Goal: Transaction & Acquisition: Purchase product/service

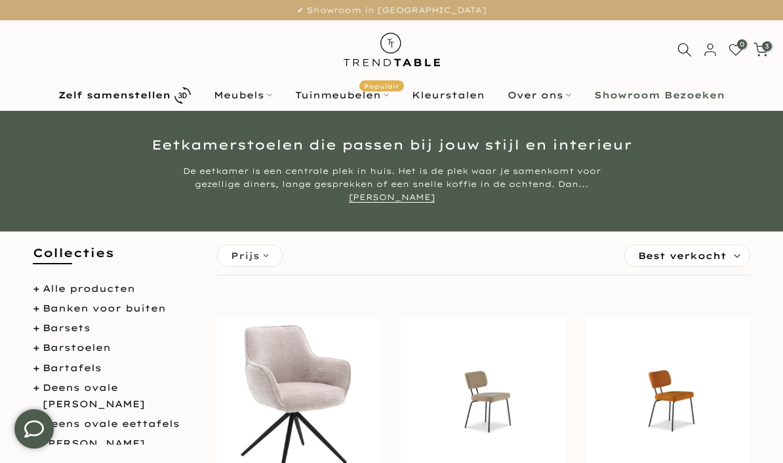
click at [153, 91] on b "Zelf samenstellen" at bounding box center [114, 95] width 112 height 9
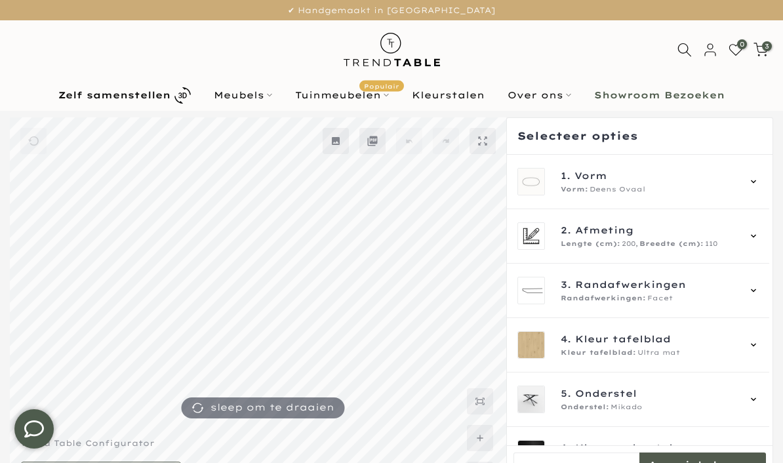
click at [767, 178] on div "1. Vorm Vorm: Deens Ovaal" at bounding box center [638, 182] width 262 height 54
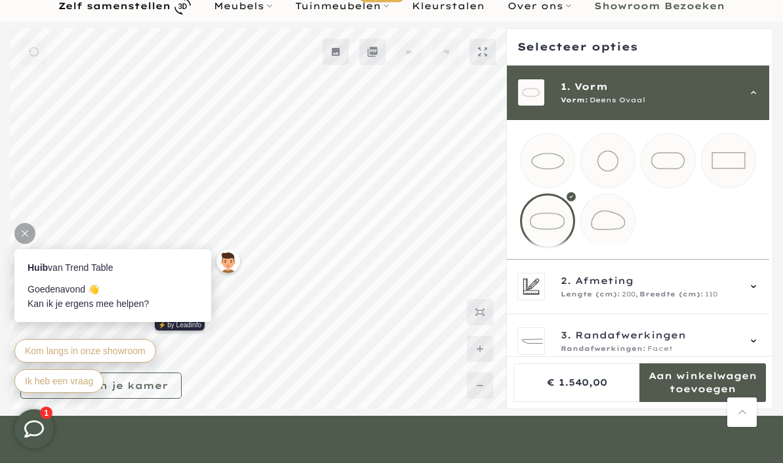
click at [736, 159] on mmq-loader at bounding box center [729, 161] width 54 height 54
click at [759, 292] on icon at bounding box center [753, 286] width 10 height 10
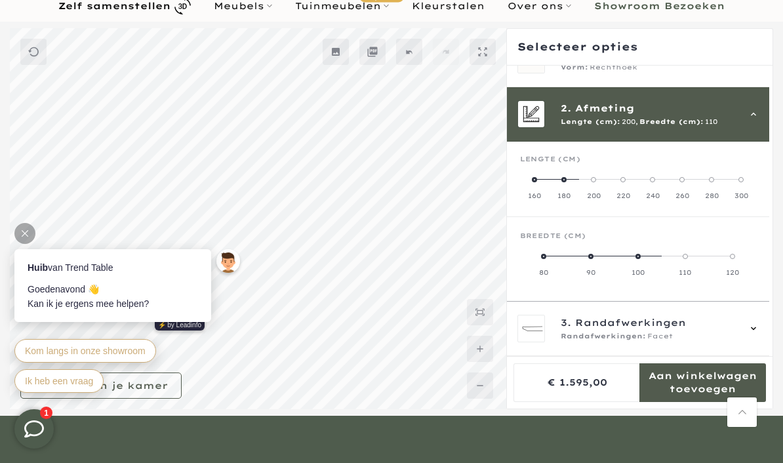
scroll to position [54, 0]
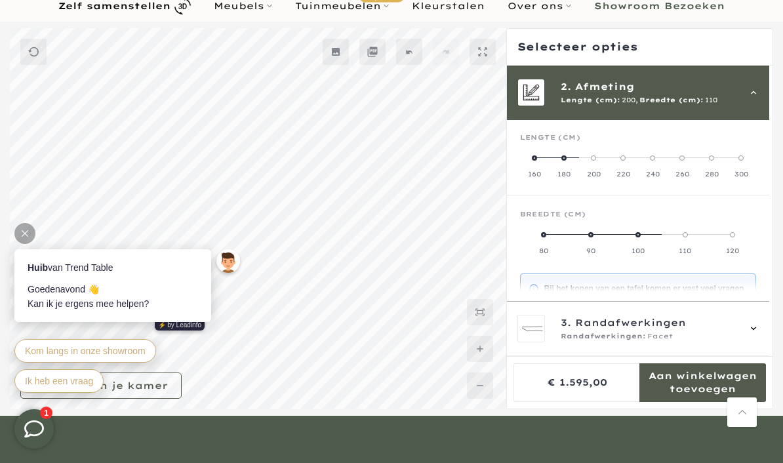
click at [538, 166] on label "160" at bounding box center [535, 166] width 30 height 26
click at [705, 241] on label "90" at bounding box center [697, 243] width 118 height 26
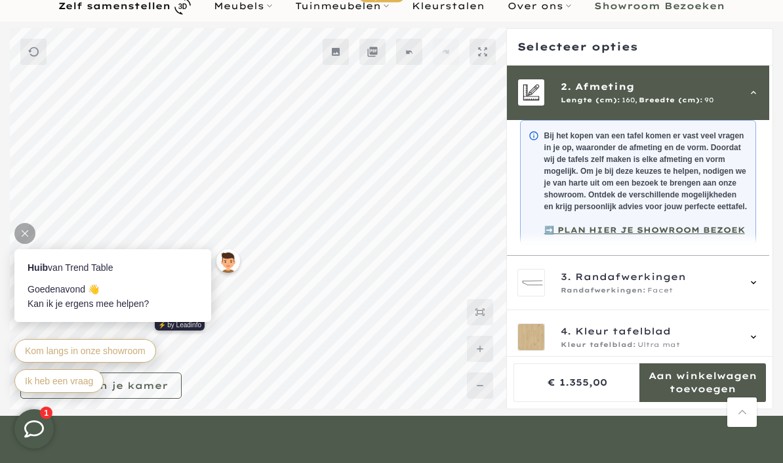
scroll to position [210, 0]
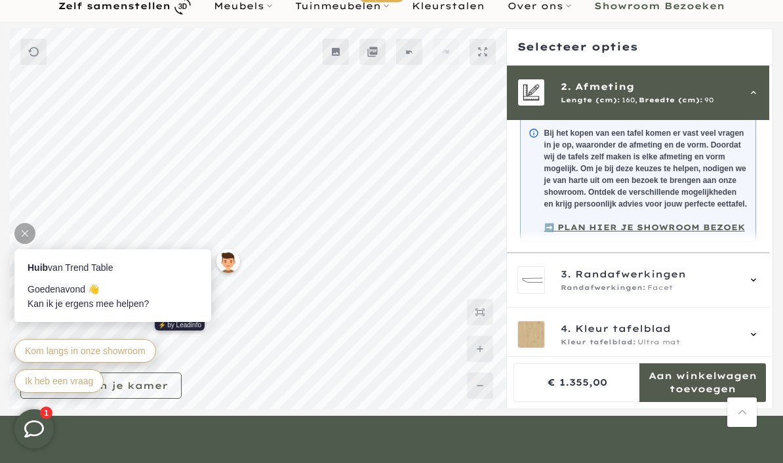
click at [769, 293] on div "3. Randafwerkingen Randafwerkingen: Facet" at bounding box center [638, 280] width 262 height 54
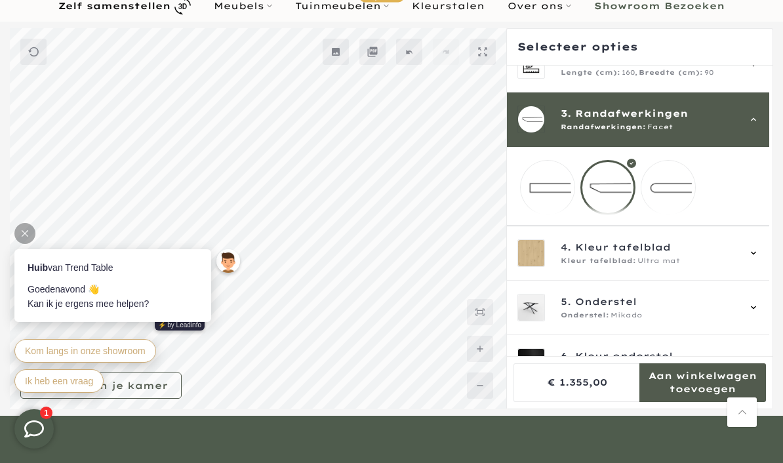
scroll to position [74, 0]
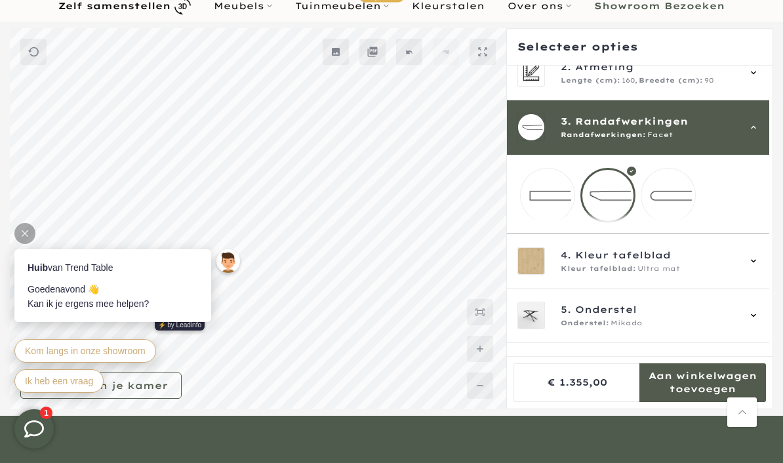
click at [682, 199] on mmq-loader at bounding box center [668, 196] width 54 height 54
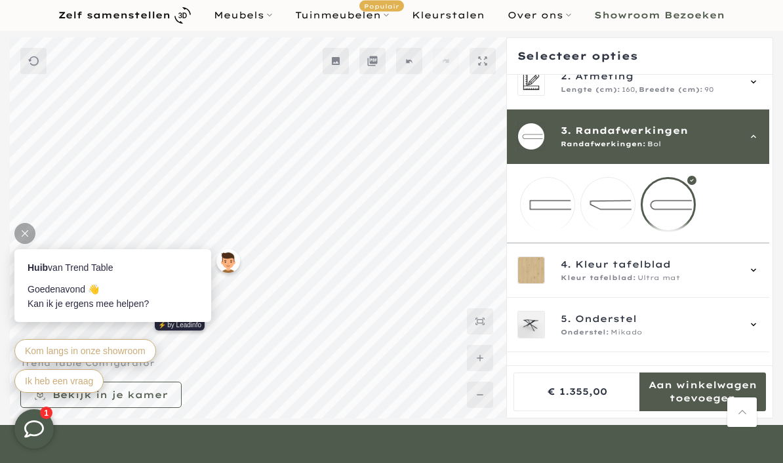
click at [767, 338] on div "5. Onderstel Onderstel: Mikado" at bounding box center [638, 325] width 262 height 54
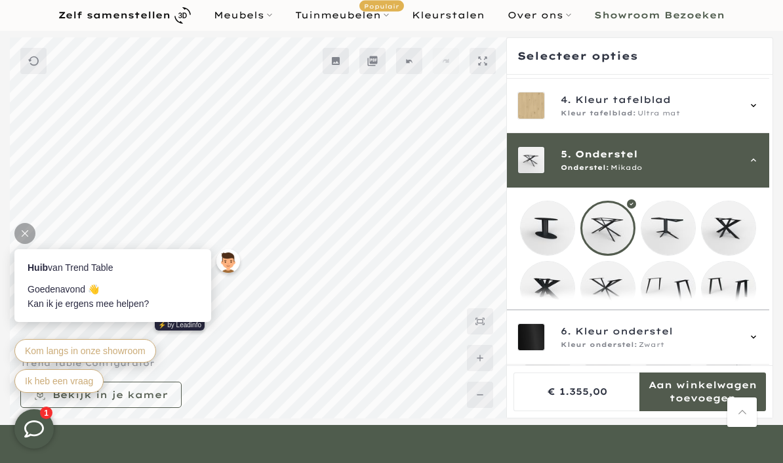
scroll to position [218, 0]
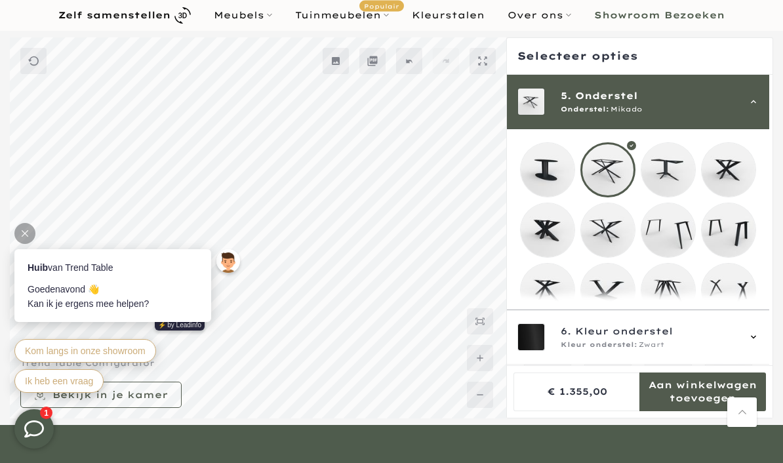
click at [557, 300] on mmq-loader at bounding box center [548, 291] width 54 height 54
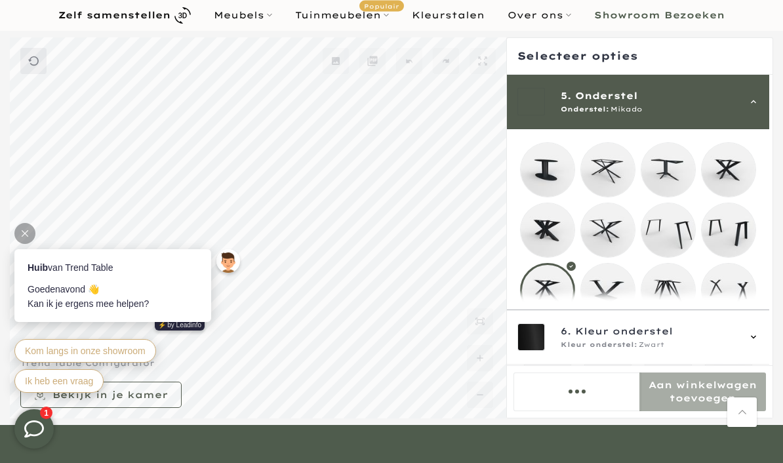
scroll to position [134, 0]
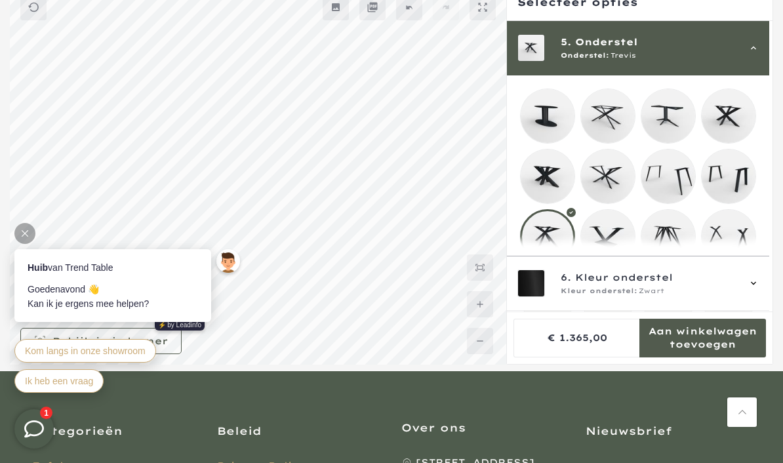
click at [733, 119] on mmq-loader at bounding box center [729, 116] width 54 height 54
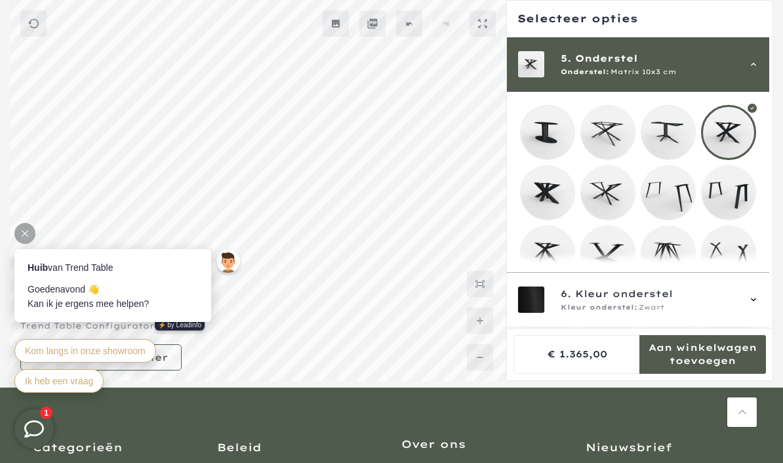
click at [554, 262] on mmq-loader at bounding box center [548, 253] width 54 height 54
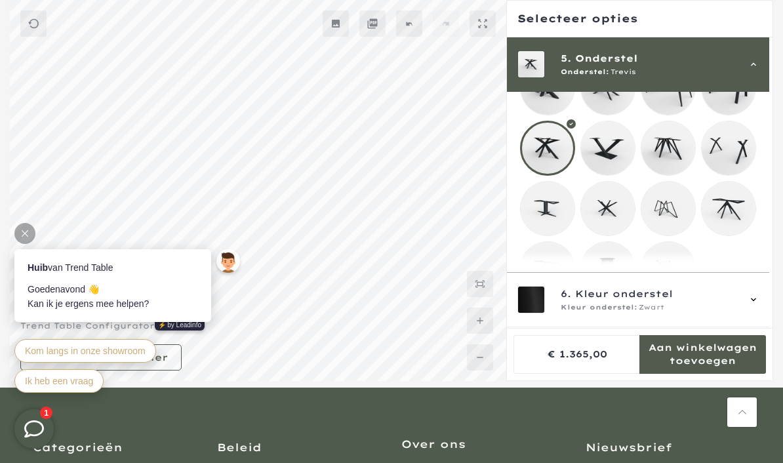
scroll to position [322, 0]
click at [546, 282] on mmq-loader at bounding box center [548, 270] width 54 height 54
click at [618, 223] on mmq-loader at bounding box center [608, 209] width 54 height 54
click at [676, 283] on mmq-loader at bounding box center [668, 270] width 54 height 54
click at [739, 217] on mmq-loader at bounding box center [729, 209] width 54 height 54
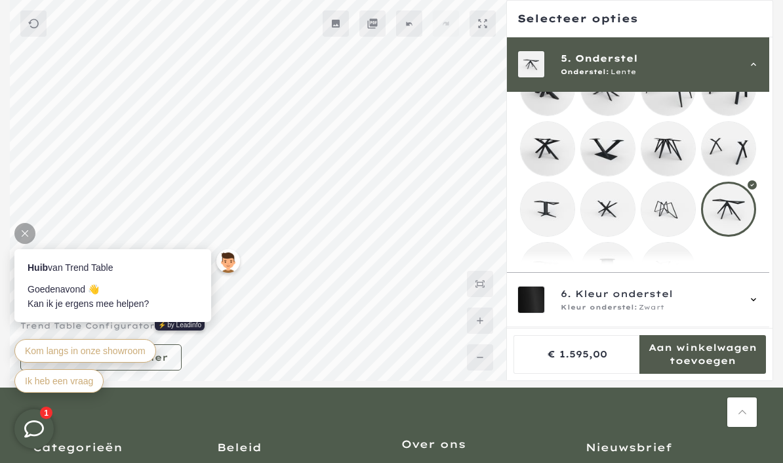
click at [613, 224] on mmq-loader at bounding box center [608, 209] width 54 height 54
click at [558, 208] on mmq-loader at bounding box center [548, 209] width 54 height 54
click at [544, 154] on mmq-loader at bounding box center [548, 149] width 54 height 54
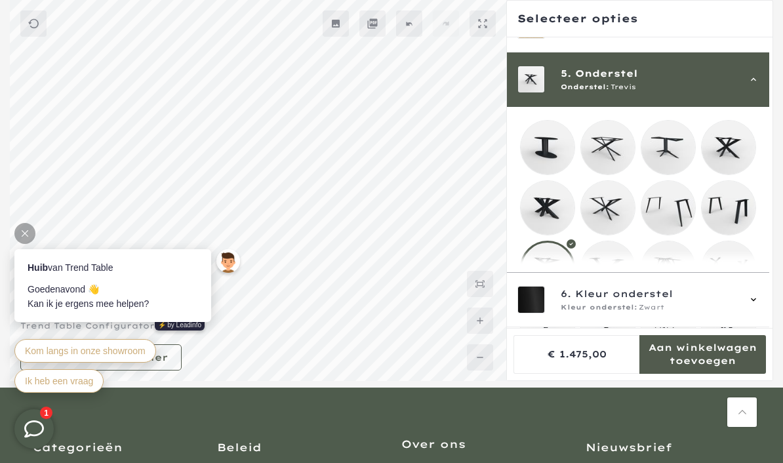
scroll to position [203, 0]
click at [731, 151] on mmq-loader at bounding box center [729, 148] width 54 height 54
click at [675, 151] on mmq-loader at bounding box center [668, 148] width 54 height 54
click at [609, 153] on mmq-loader at bounding box center [608, 148] width 54 height 54
click at [609, 215] on mmq-loader at bounding box center [608, 208] width 54 height 54
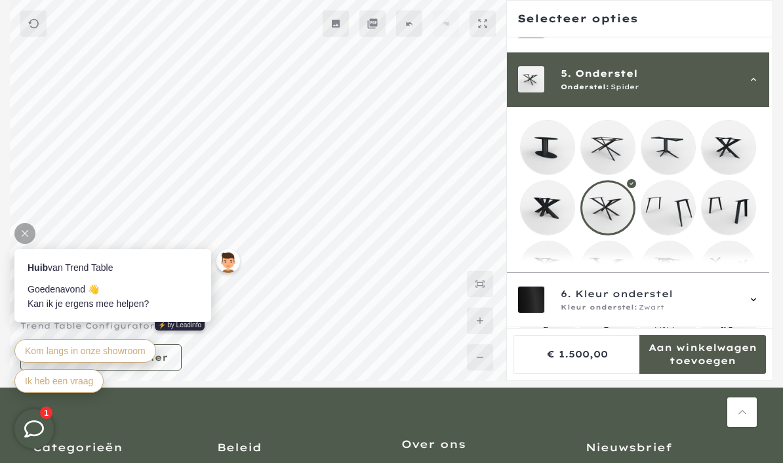
click at [550, 286] on mmq-loader at bounding box center [548, 268] width 54 height 54
click at [615, 284] on mmq-loader at bounding box center [608, 268] width 54 height 54
click at [676, 283] on mmq-loader at bounding box center [668, 268] width 54 height 54
click at [729, 274] on mmq-loader at bounding box center [729, 268] width 54 height 54
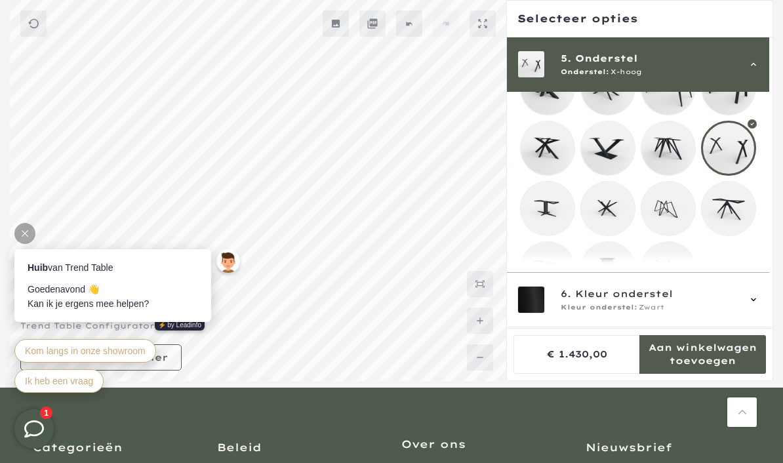
scroll to position [322, 0]
click at [674, 279] on mmq-loader at bounding box center [668, 270] width 54 height 54
click at [548, 287] on mmq-loader at bounding box center [548, 270] width 54 height 54
click at [670, 287] on mmq-loader at bounding box center [668, 270] width 54 height 54
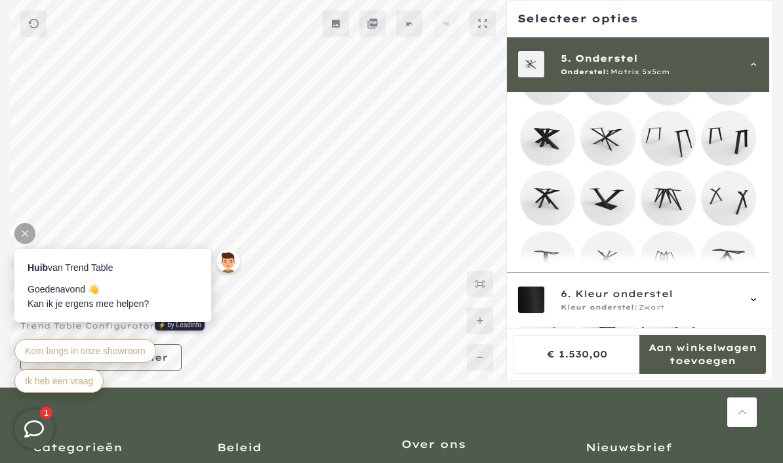
scroll to position [267, 0]
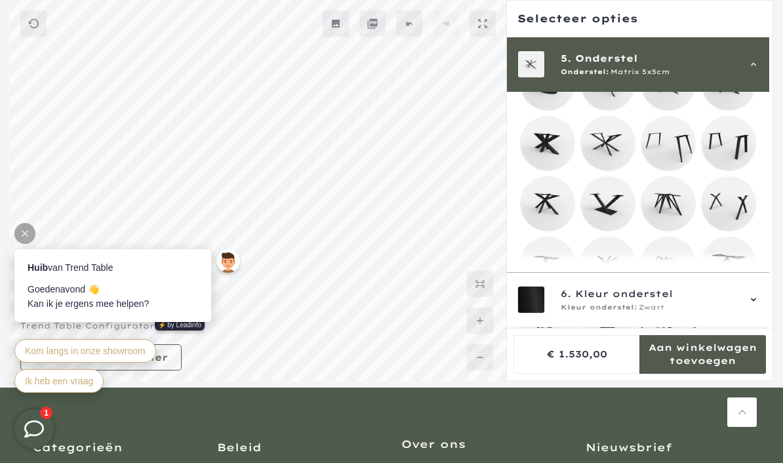
click at [615, 152] on mmq-loader at bounding box center [608, 144] width 54 height 54
click at [28, 237] on div at bounding box center [24, 233] width 21 height 21
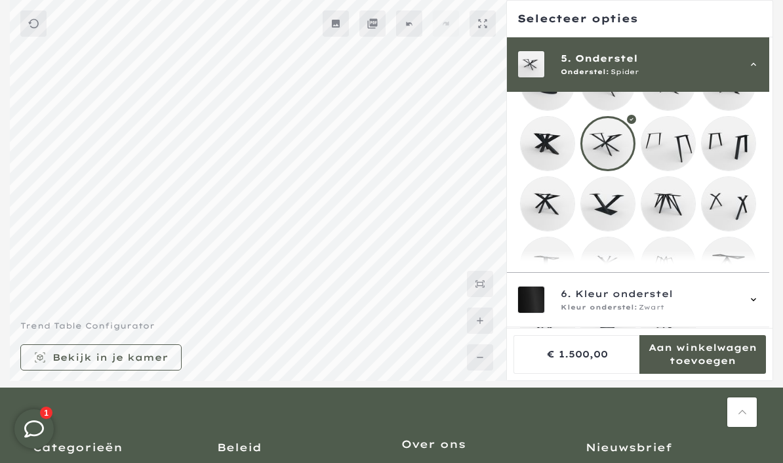
click at [732, 270] on mmq-loader at bounding box center [729, 264] width 54 height 54
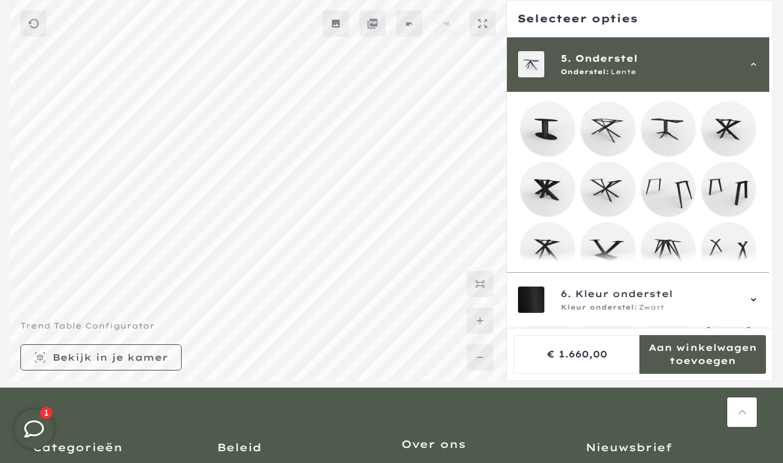
scroll to position [220, 0]
click at [611, 132] on mmq-loader at bounding box center [608, 130] width 54 height 54
click at [737, 131] on mmq-loader at bounding box center [729, 130] width 54 height 54
click at [553, 259] on mmq-loader at bounding box center [548, 251] width 54 height 54
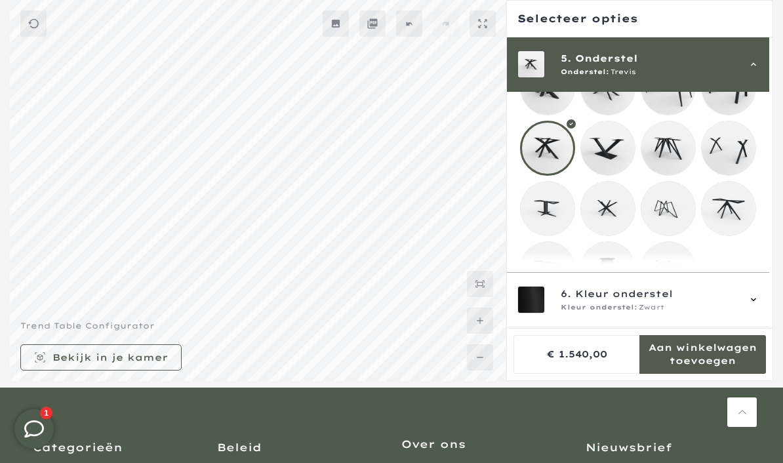
scroll to position [322, 0]
click at [548, 284] on mmq-loader at bounding box center [548, 270] width 54 height 54
click at [551, 158] on mmq-loader at bounding box center [548, 149] width 54 height 54
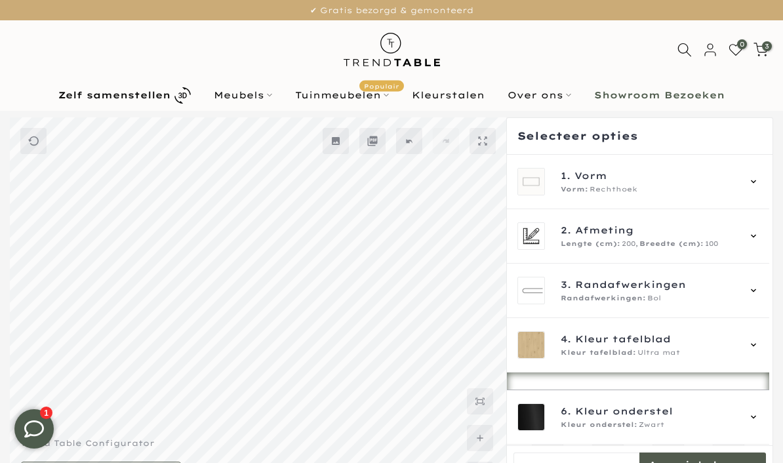
click at [759, 344] on icon at bounding box center [753, 345] width 10 height 10
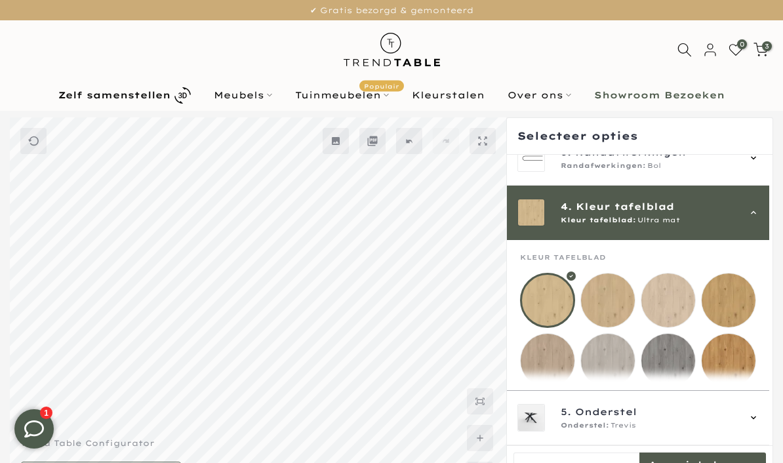
scroll to position [163, 0]
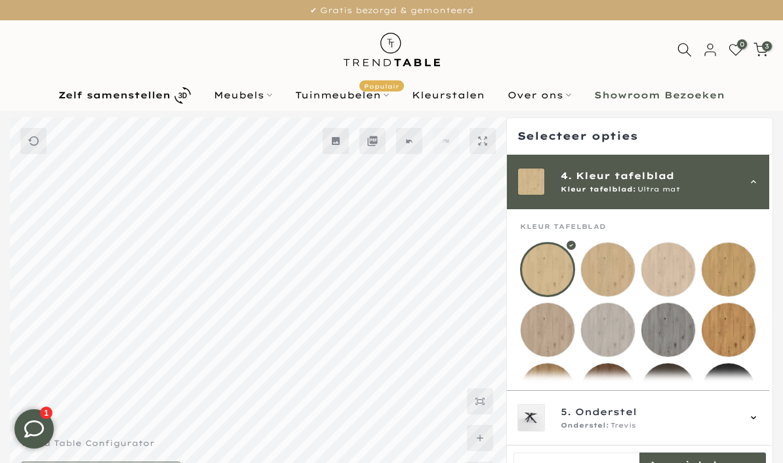
click at [549, 329] on mmq-loader at bounding box center [548, 330] width 54 height 54
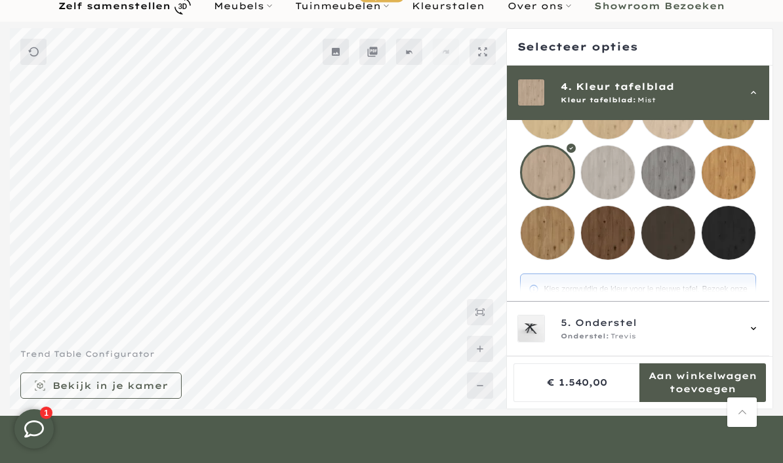
scroll to position [232, 0]
click at [765, 356] on div "5. Onderstel Onderstel: Trevis" at bounding box center [638, 329] width 262 height 54
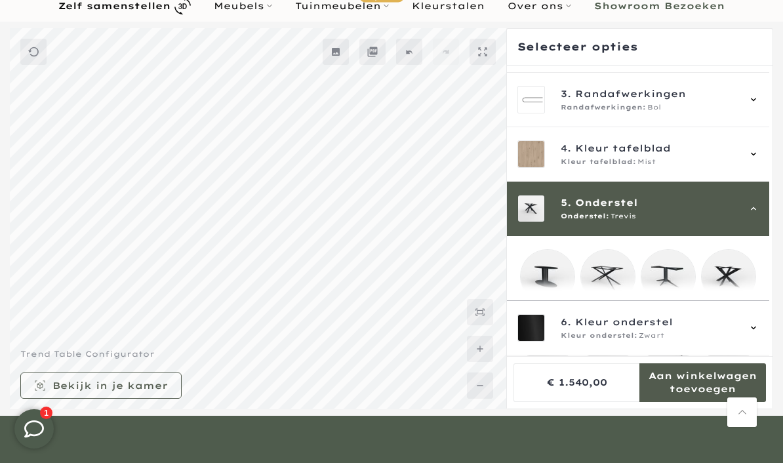
scroll to position [218, 0]
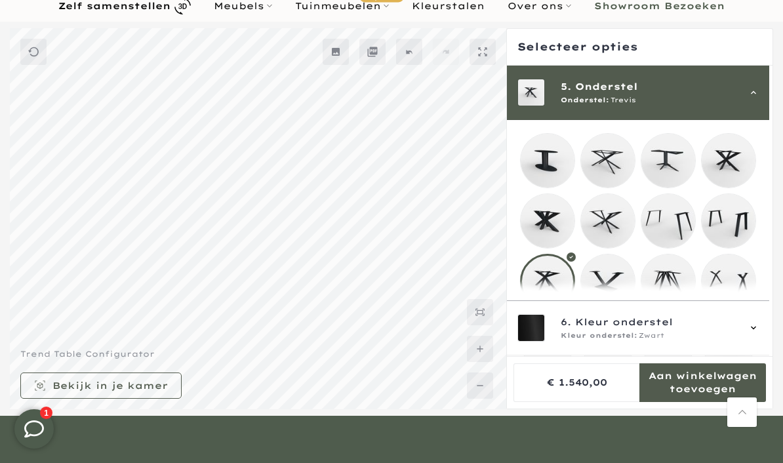
click at [670, 164] on mmq-loader at bounding box center [668, 161] width 54 height 54
click at [729, 167] on mmq-loader at bounding box center [729, 161] width 54 height 54
click at [607, 233] on mmq-loader at bounding box center [608, 221] width 54 height 54
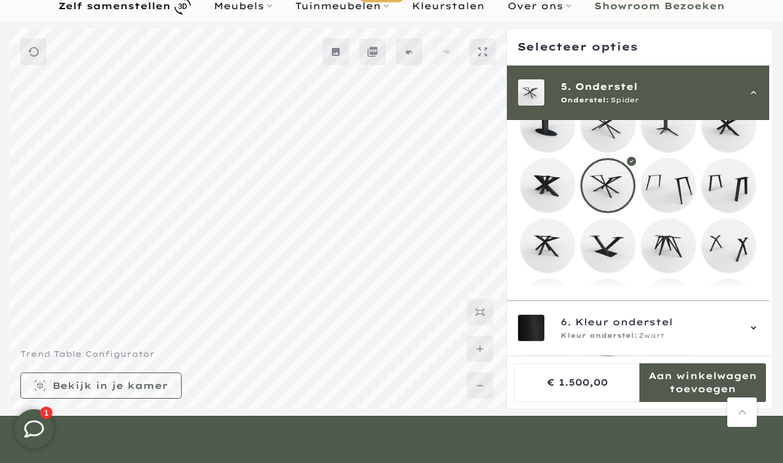
scroll to position [253, 0]
click at [548, 259] on mmq-loader at bounding box center [548, 246] width 54 height 54
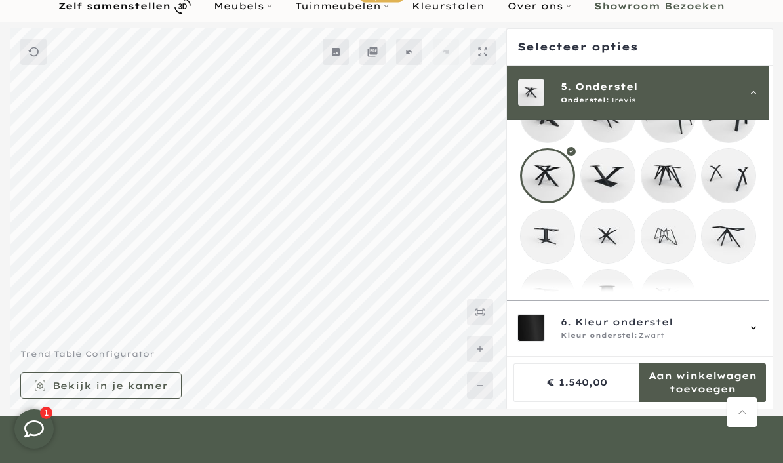
scroll to position [322, 0]
click at [556, 312] on mmq-loader at bounding box center [548, 298] width 54 height 54
click at [550, 185] on mmq-loader at bounding box center [548, 177] width 54 height 54
click at [619, 314] on mmq-loader at bounding box center [608, 298] width 54 height 54
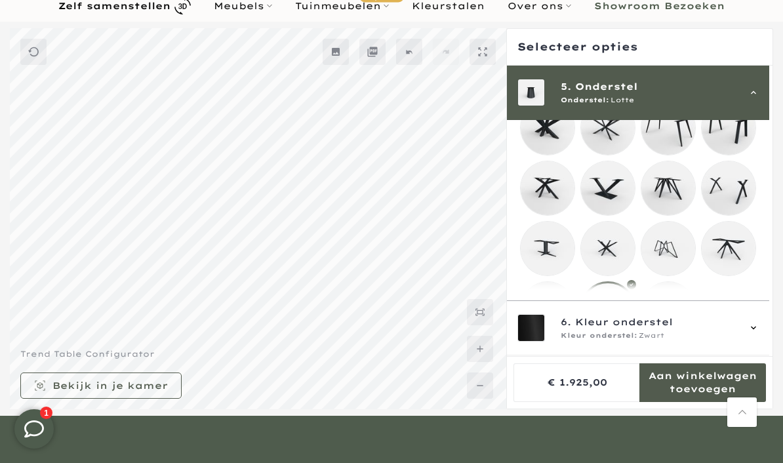
scroll to position [311, 0]
click at [672, 321] on mmq-loader at bounding box center [668, 309] width 54 height 54
click at [554, 198] on mmq-loader at bounding box center [548, 188] width 54 height 54
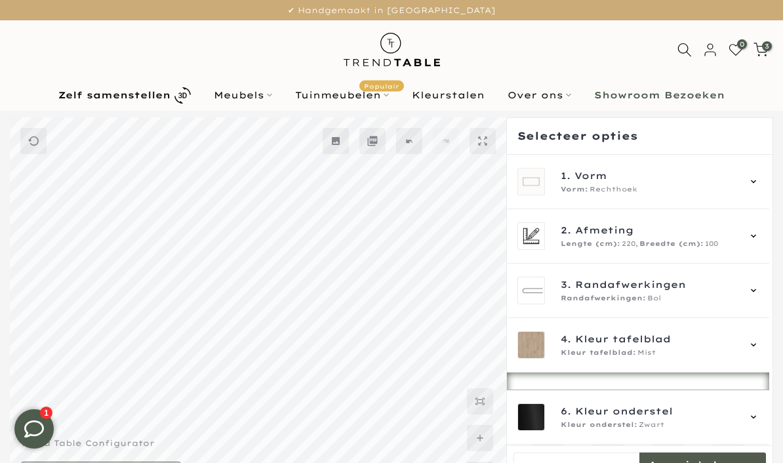
click at [769, 47] on span "3" at bounding box center [767, 46] width 10 height 10
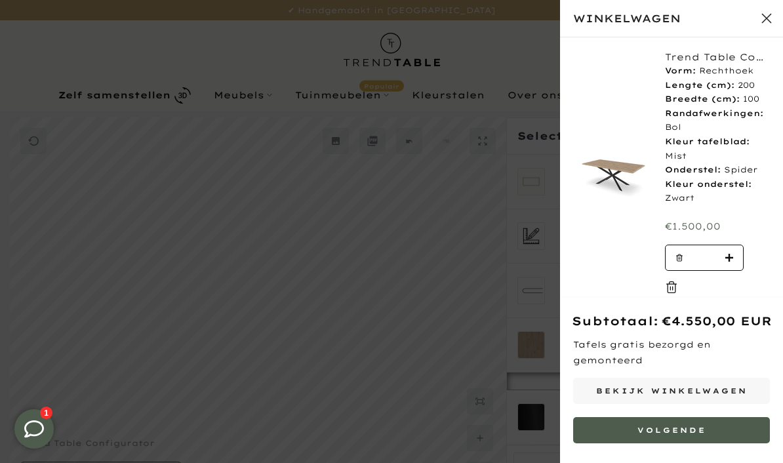
click at [696, 428] on button "Volgende" at bounding box center [671, 430] width 197 height 26
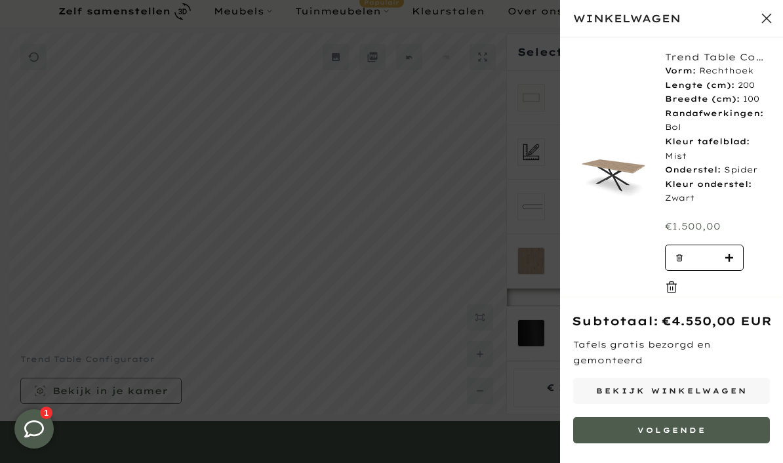
click at [594, 283] on div "Trend Table Configurator - Maatwerk #: XZCPTF Vorm: [GEOGRAPHIC_DATA] Lengte (c…" at bounding box center [671, 174] width 223 height 275
click at [773, 22] on button "Sluit winkelwagen" at bounding box center [766, 18] width 33 height 33
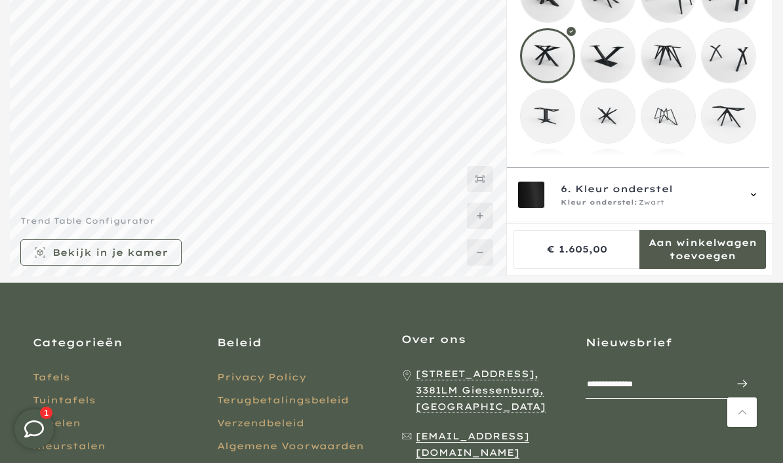
scroll to position [322, 0]
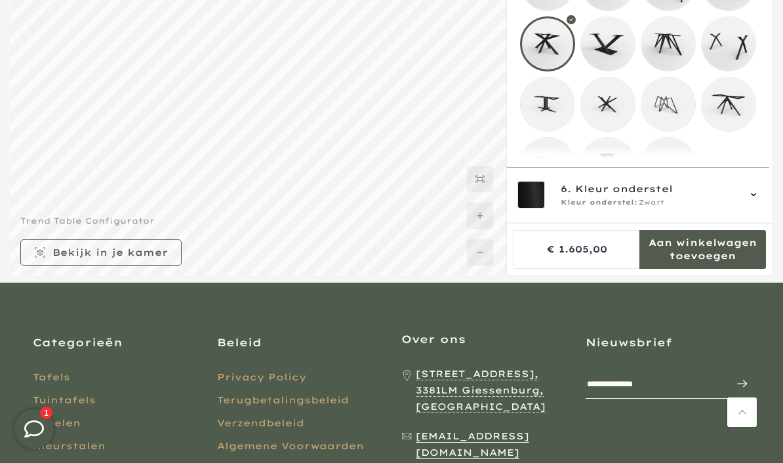
click at [759, 201] on icon at bounding box center [753, 195] width 10 height 10
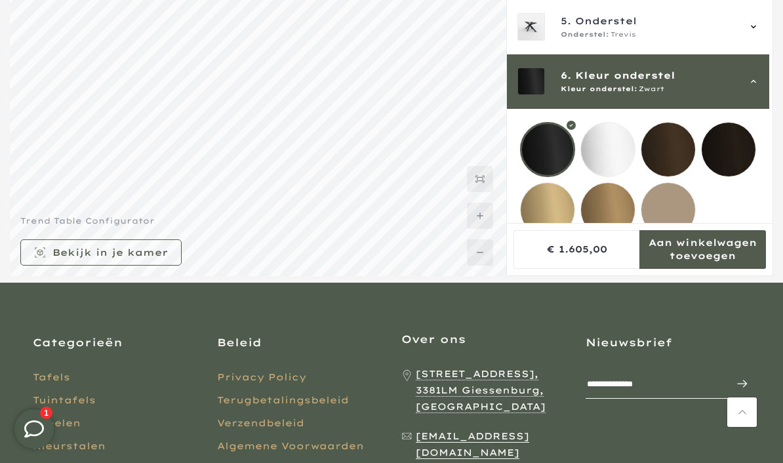
scroll to position [135, 0]
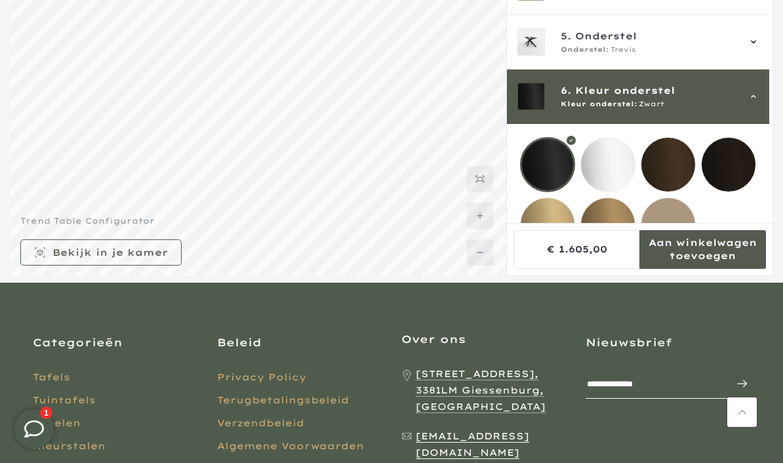
click at [674, 162] on mmq-loader at bounding box center [668, 165] width 54 height 54
click at [616, 228] on mmq-loader at bounding box center [608, 225] width 54 height 54
click at [674, 167] on mmq-loader at bounding box center [668, 165] width 54 height 54
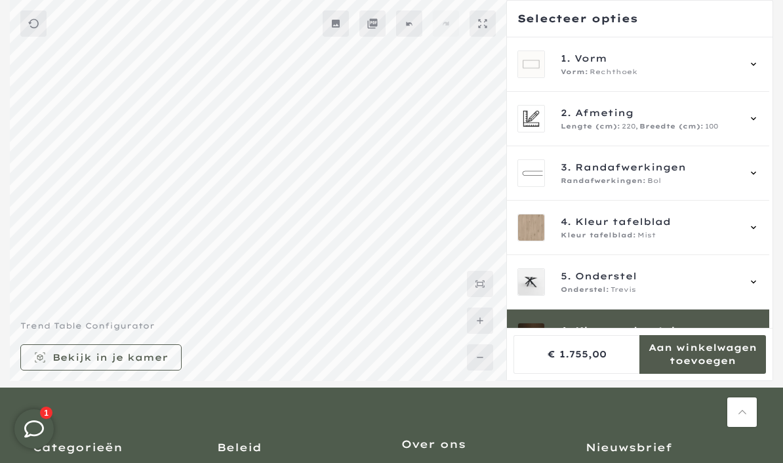
click at [756, 68] on icon at bounding box center [753, 64] width 10 height 10
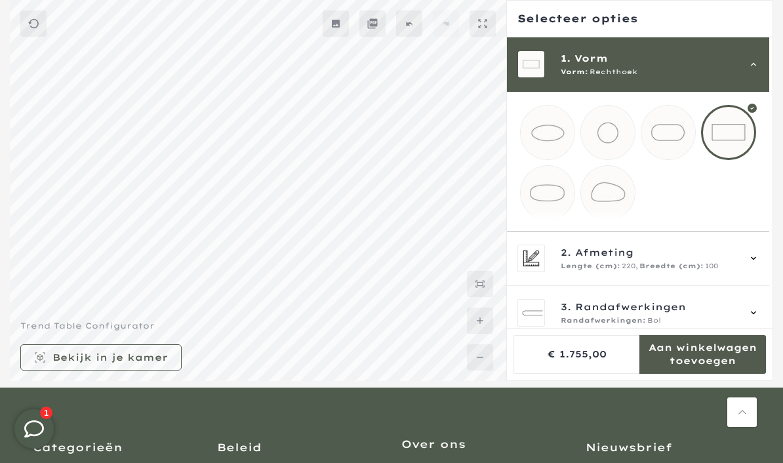
click at [550, 192] on mmq-loader at bounding box center [548, 193] width 54 height 54
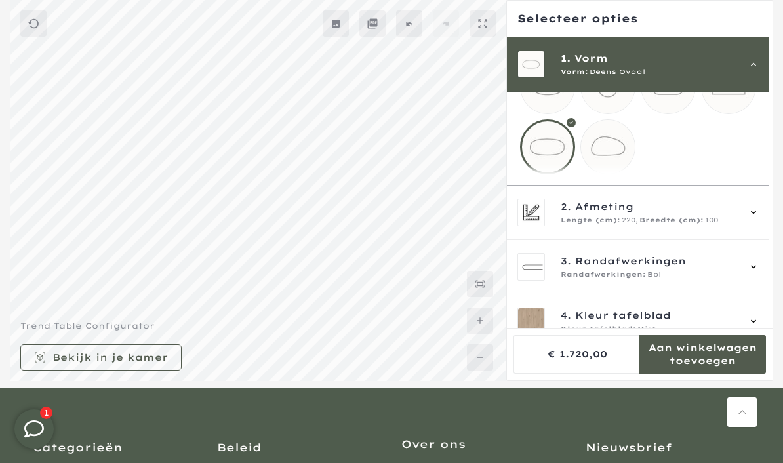
scroll to position [49, 0]
click at [759, 215] on icon at bounding box center [753, 210] width 10 height 10
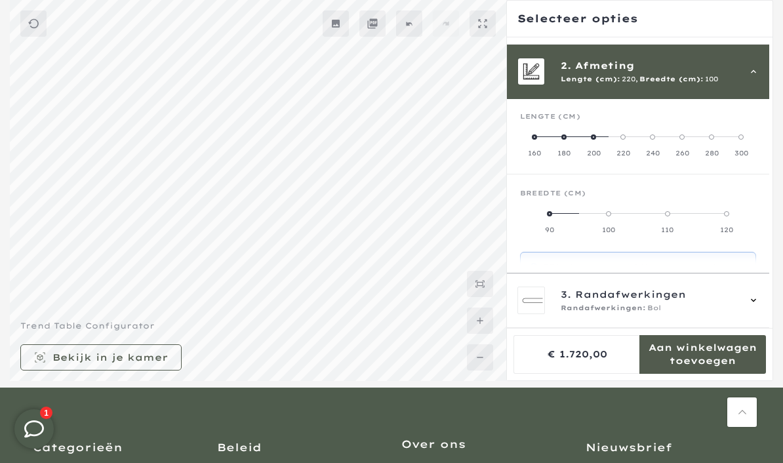
scroll to position [54, 0]
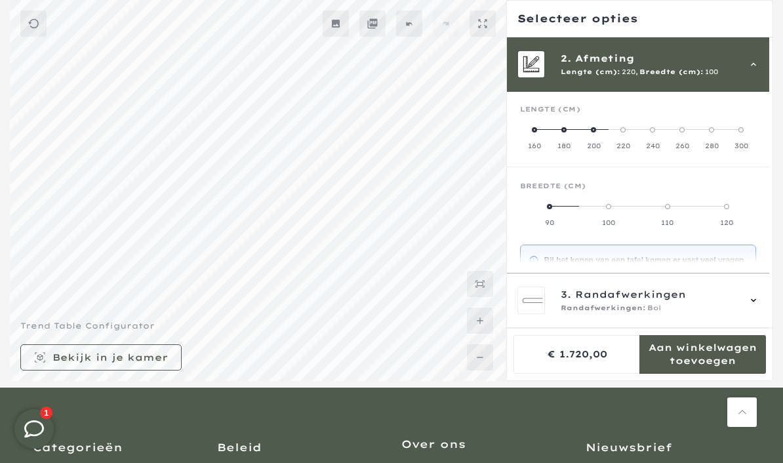
click at [564, 138] on label "180" at bounding box center [565, 138] width 30 height 26
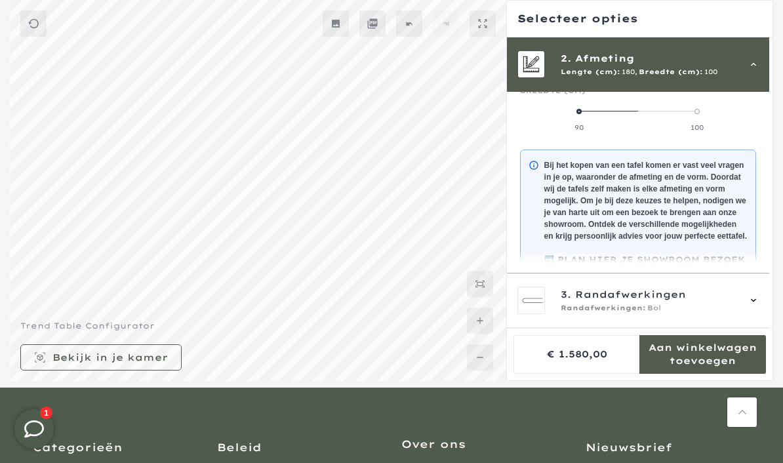
scroll to position [150, 0]
click at [767, 323] on div "3. Randafwerkingen Randafwerkingen: Bol" at bounding box center [638, 301] width 262 height 54
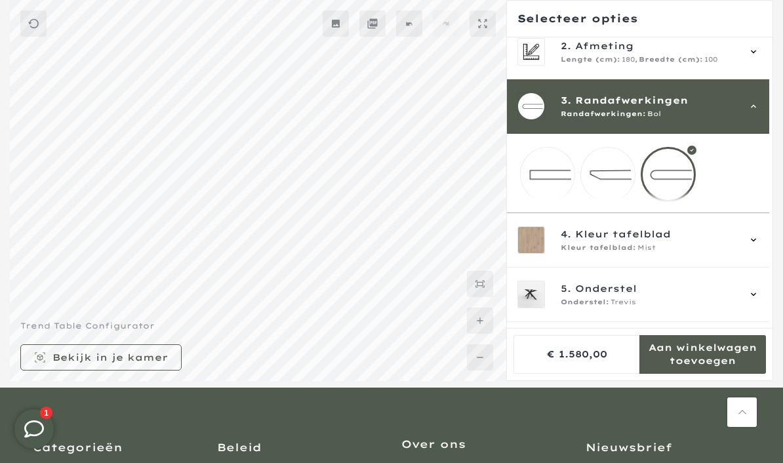
scroll to position [73, 0]
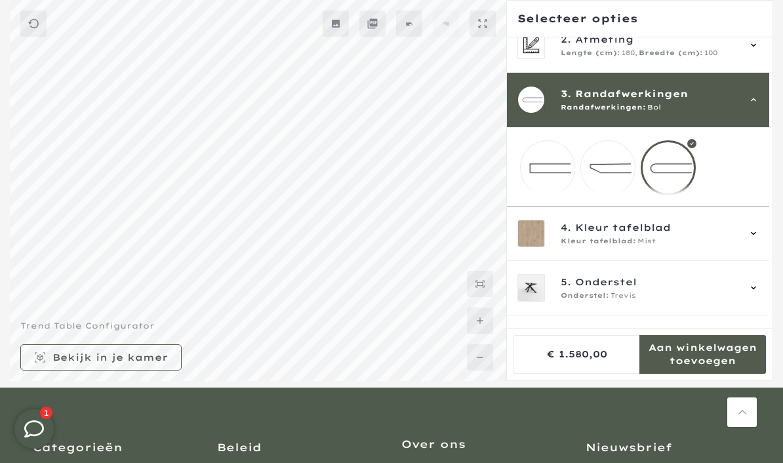
click at [767, 245] on div "4. Kleur tafelblad Kleur tafelblad: Mist" at bounding box center [638, 234] width 262 height 54
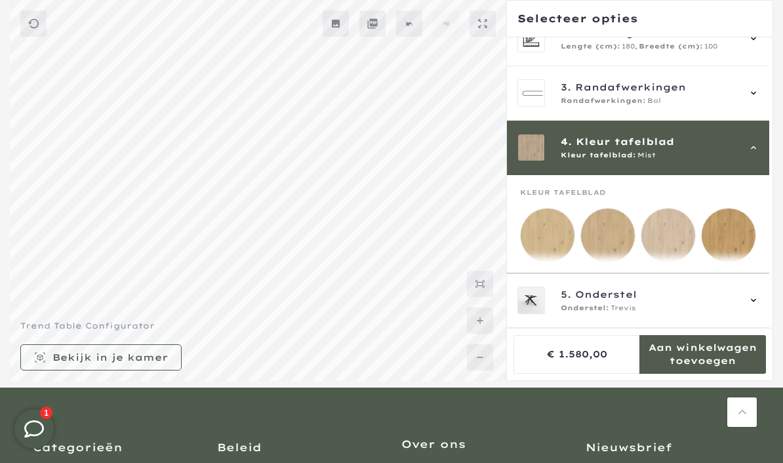
scroll to position [163, 0]
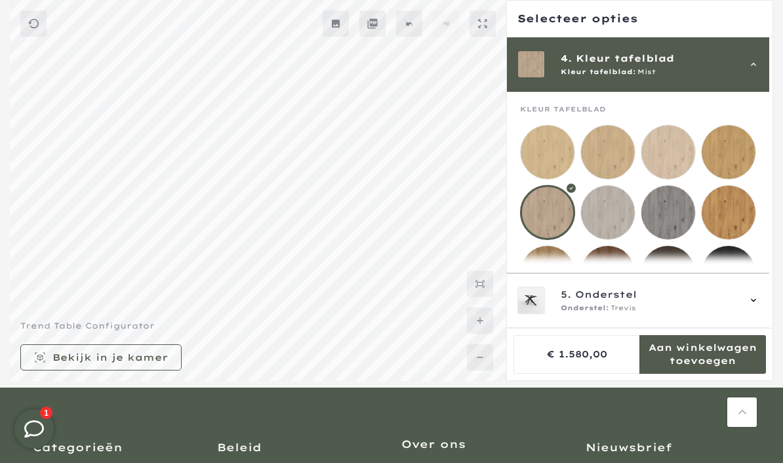
click at [550, 219] on div at bounding box center [547, 212] width 55 height 55
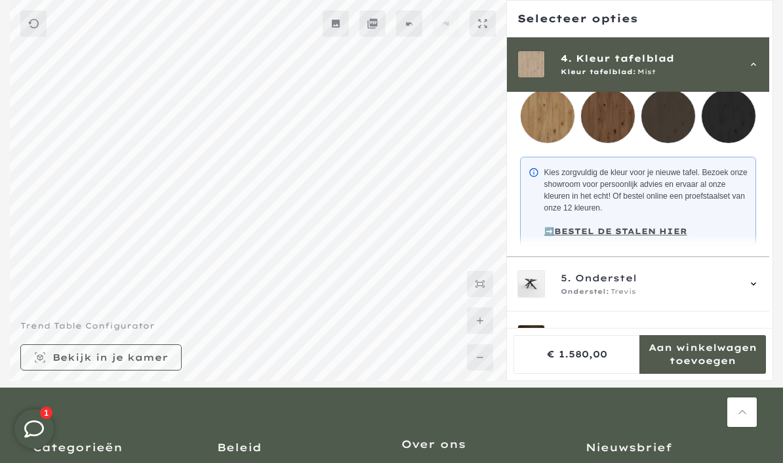
click at [759, 289] on icon at bounding box center [753, 284] width 10 height 10
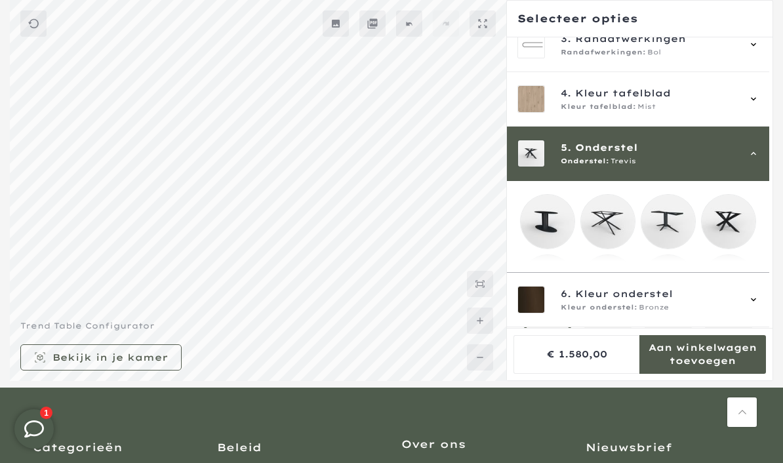
scroll to position [218, 0]
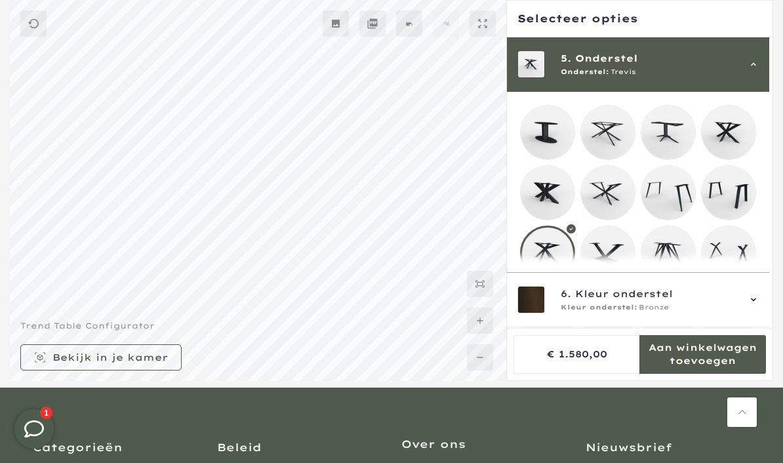
click at [609, 142] on mmq-loader at bounding box center [608, 133] width 54 height 54
click at [609, 201] on mmq-loader at bounding box center [608, 193] width 54 height 54
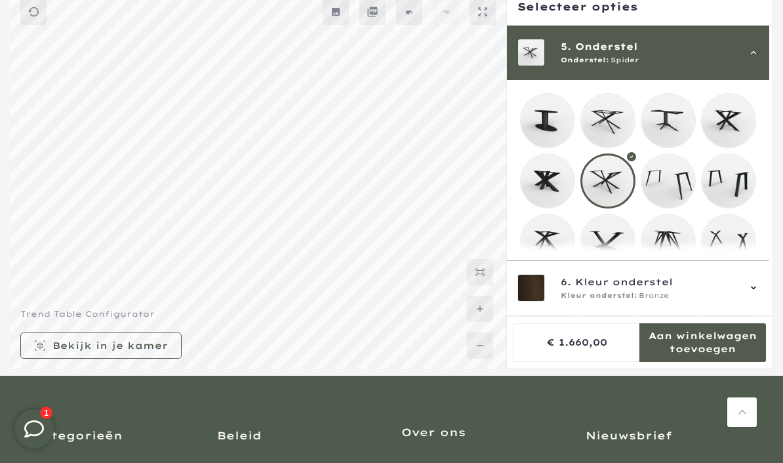
scroll to position [132, 0]
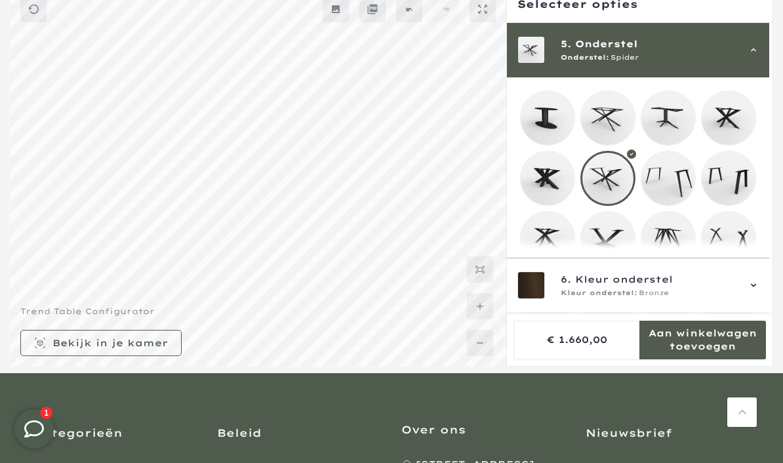
click at [768, 314] on div "6. Kleur onderstel Kleur onderstel: Bronze" at bounding box center [638, 286] width 262 height 54
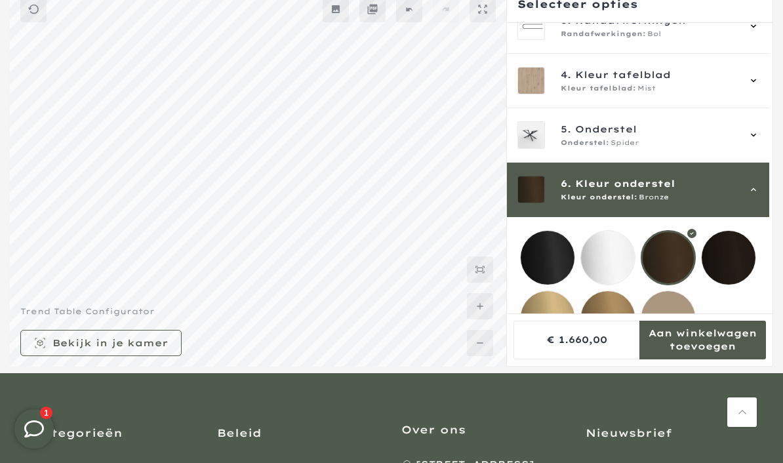
scroll to position [135, 0]
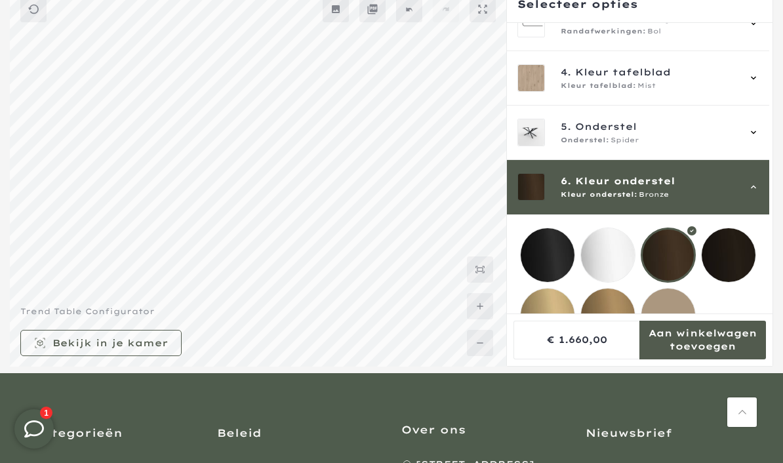
click at [552, 253] on mmq-loader at bounding box center [548, 255] width 54 height 54
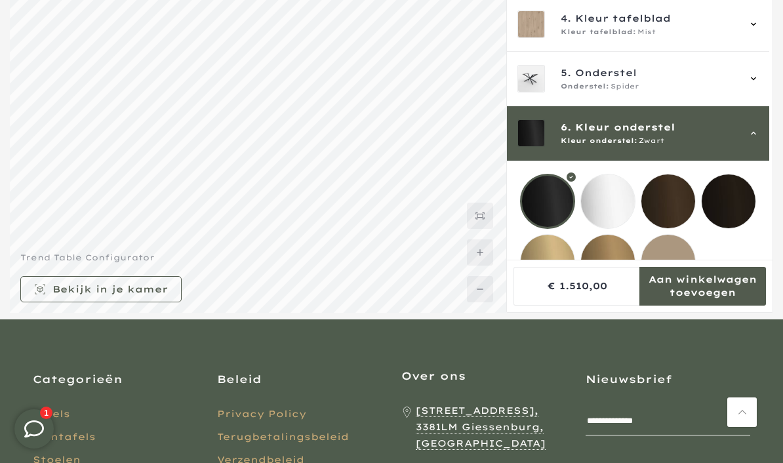
click at [549, 193] on div at bounding box center [547, 201] width 55 height 55
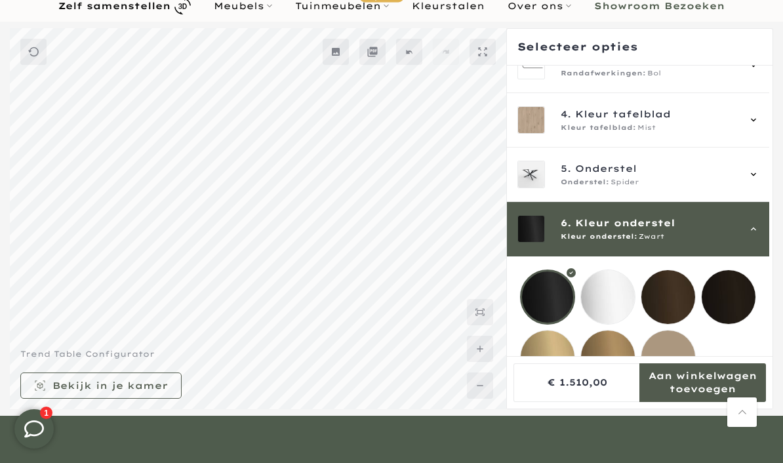
scroll to position [135, 0]
click at [759, 174] on icon at bounding box center [753, 175] width 10 height 10
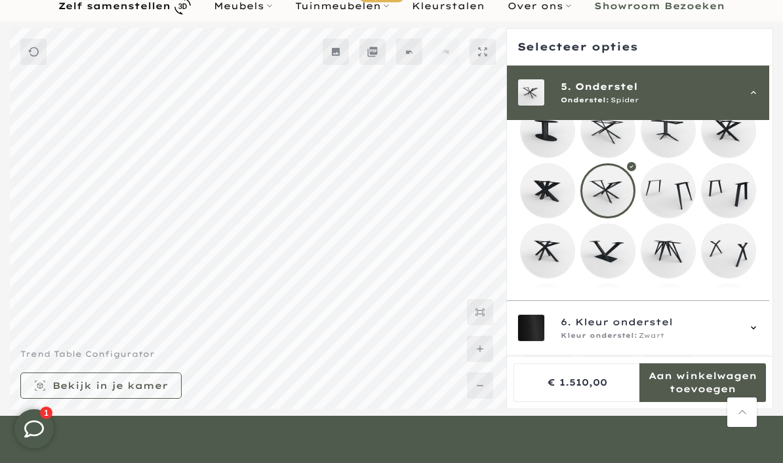
scroll to position [249, 0]
click at [548, 261] on mmq-loader at bounding box center [548, 250] width 54 height 54
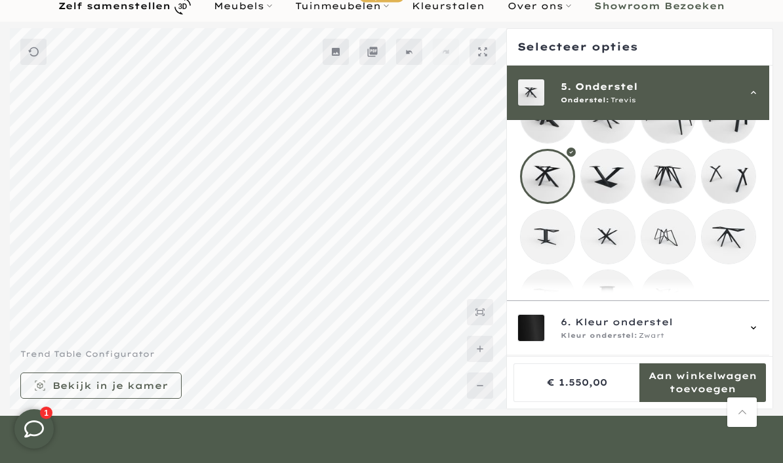
scroll to position [322, 0]
click at [550, 309] on mmq-loader at bounding box center [548, 298] width 54 height 54
click at [730, 249] on mmq-loader at bounding box center [729, 238] width 54 height 54
click at [674, 305] on mmq-loader at bounding box center [668, 298] width 54 height 54
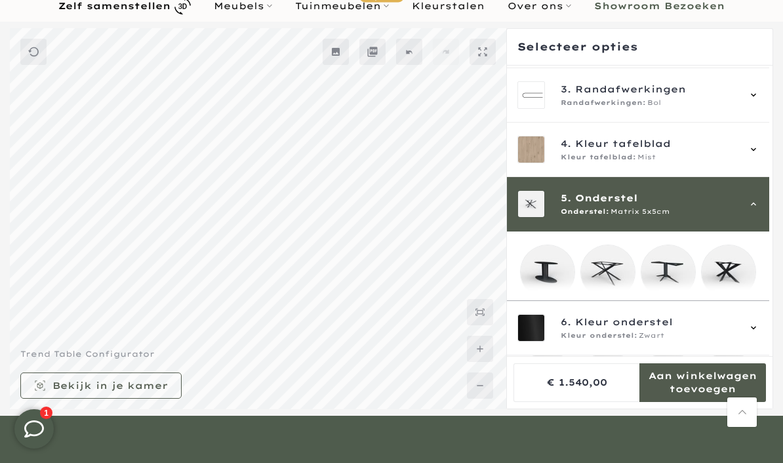
scroll to position [106, 0]
click at [674, 276] on mmq-loader at bounding box center [668, 272] width 54 height 54
click at [672, 326] on mmq-loader at bounding box center [668, 333] width 54 height 54
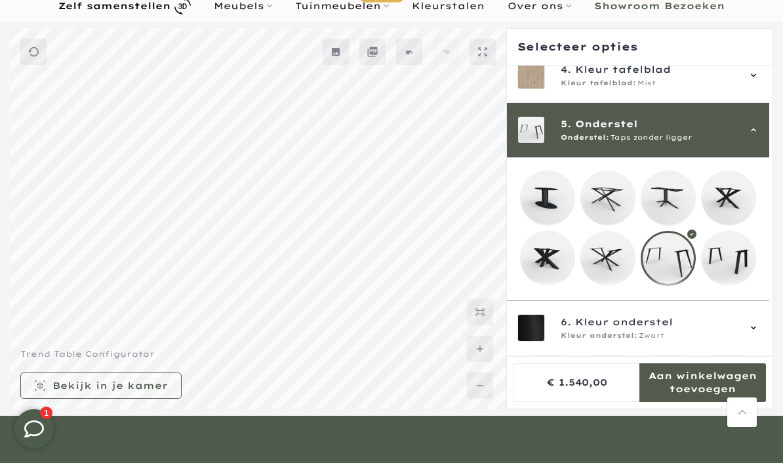
scroll to position [190, 0]
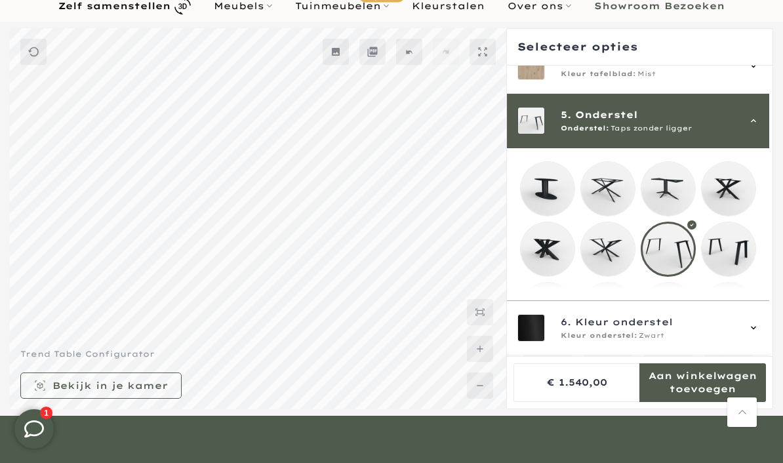
click at [674, 194] on mmq-loader at bounding box center [668, 189] width 54 height 54
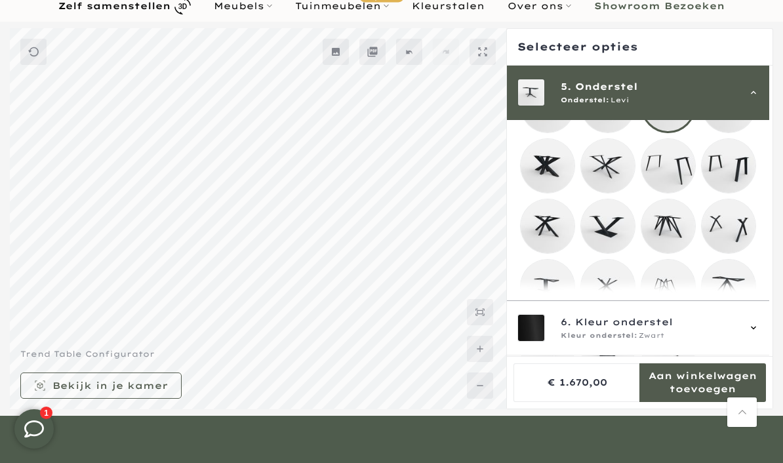
scroll to position [275, 0]
click at [615, 248] on mmq-loader at bounding box center [608, 224] width 54 height 54
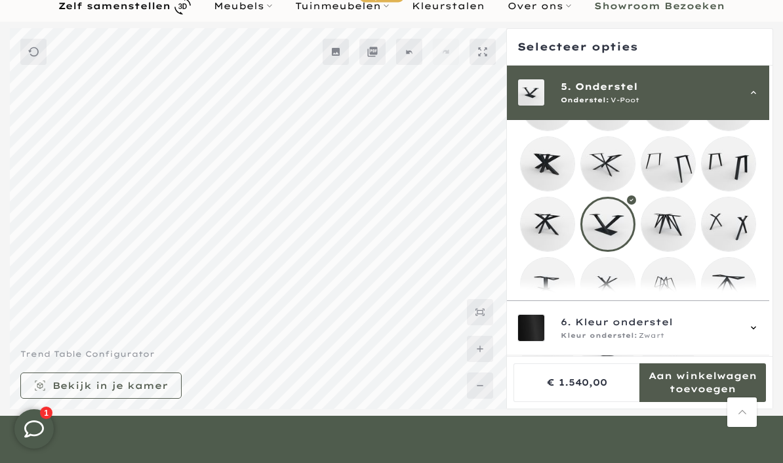
click at [671, 240] on mmq-loader at bounding box center [668, 224] width 54 height 54
click at [612, 300] on mmq-loader at bounding box center [608, 285] width 54 height 54
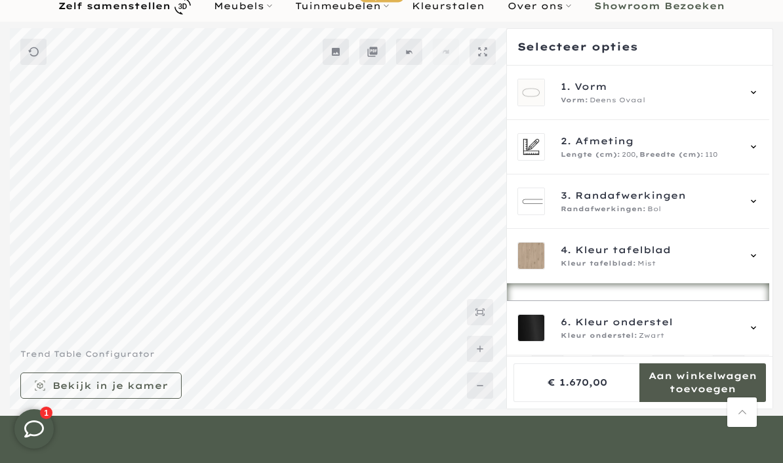
click at [759, 147] on icon at bounding box center [753, 147] width 10 height 10
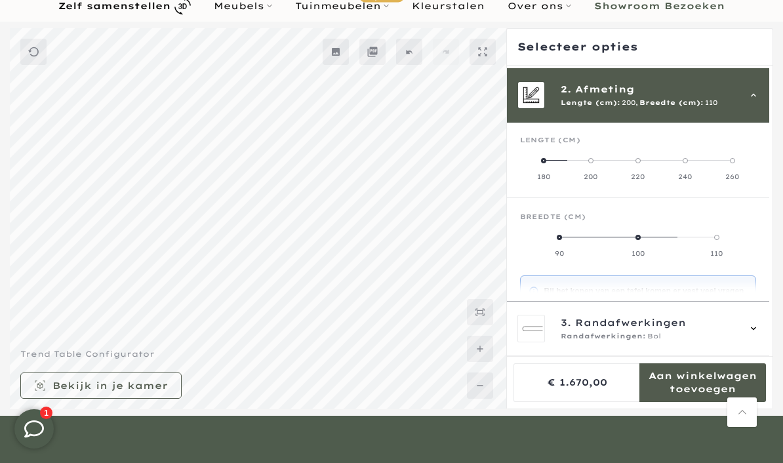
scroll to position [54, 0]
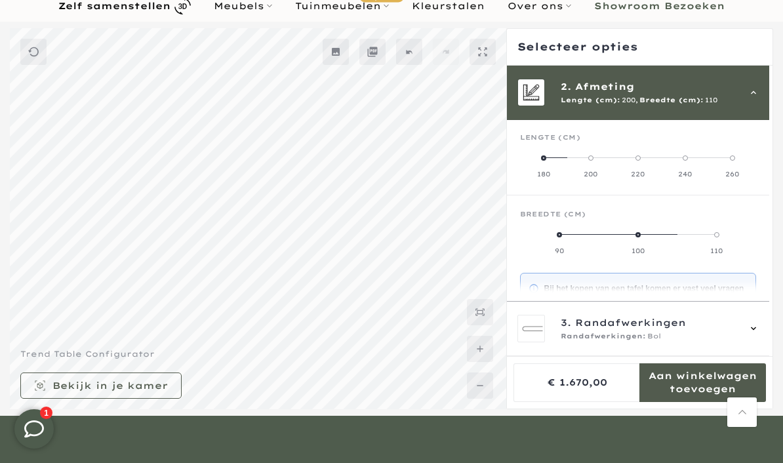
click at [544, 164] on label "180" at bounding box center [543, 166] width 47 height 26
click at [641, 237] on span at bounding box center [638, 234] width 5 height 5
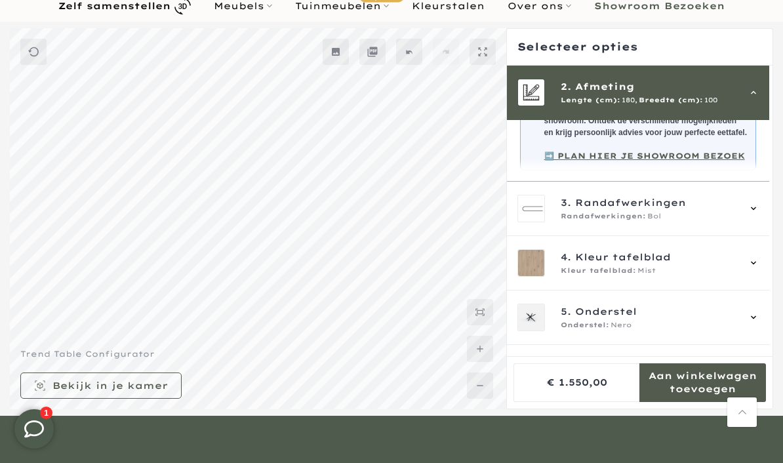
scroll to position [75, 0]
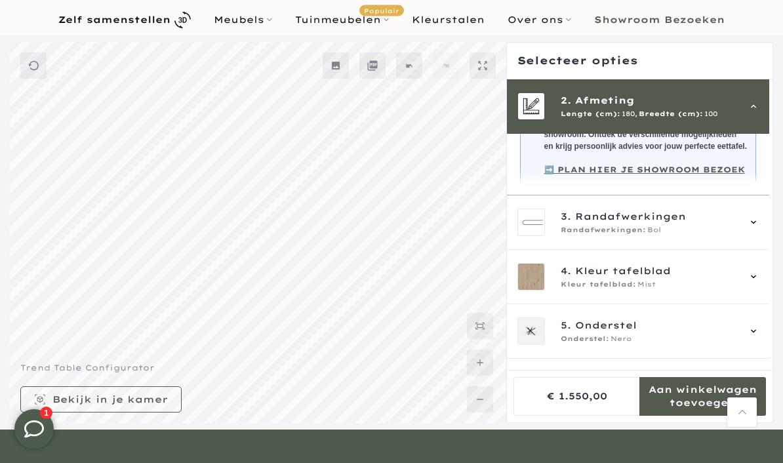
click at [759, 282] on icon at bounding box center [753, 277] width 10 height 10
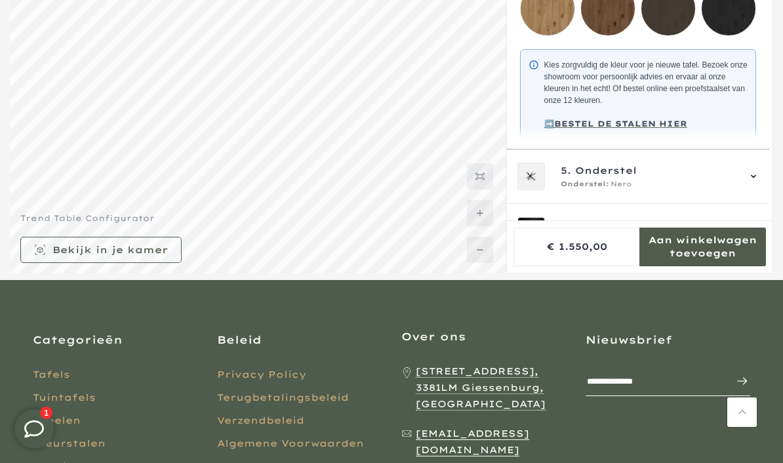
scroll to position [209, 0]
